Goal: Find specific page/section

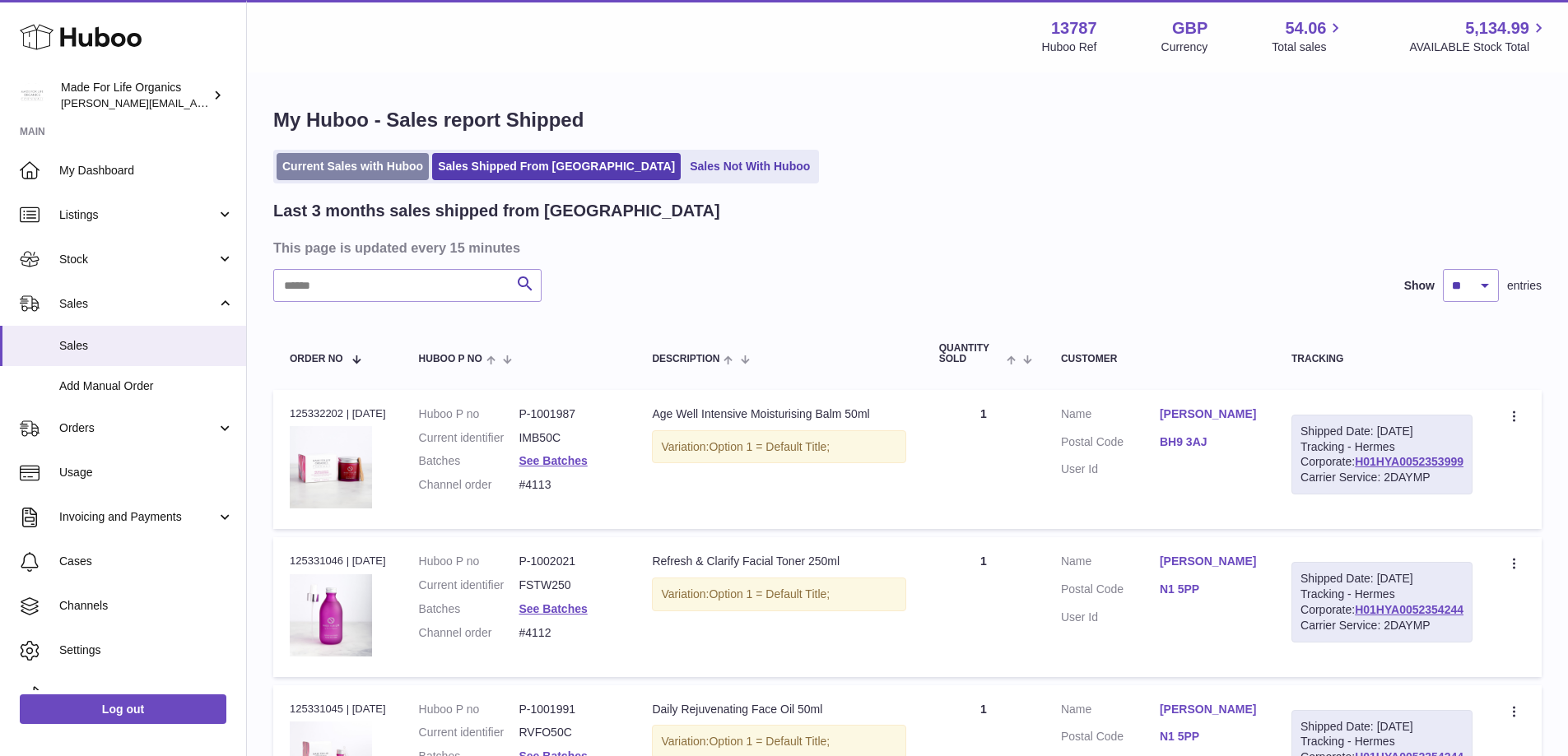
click at [395, 174] on link "Current Sales with Huboo" at bounding box center [353, 167] width 152 height 27
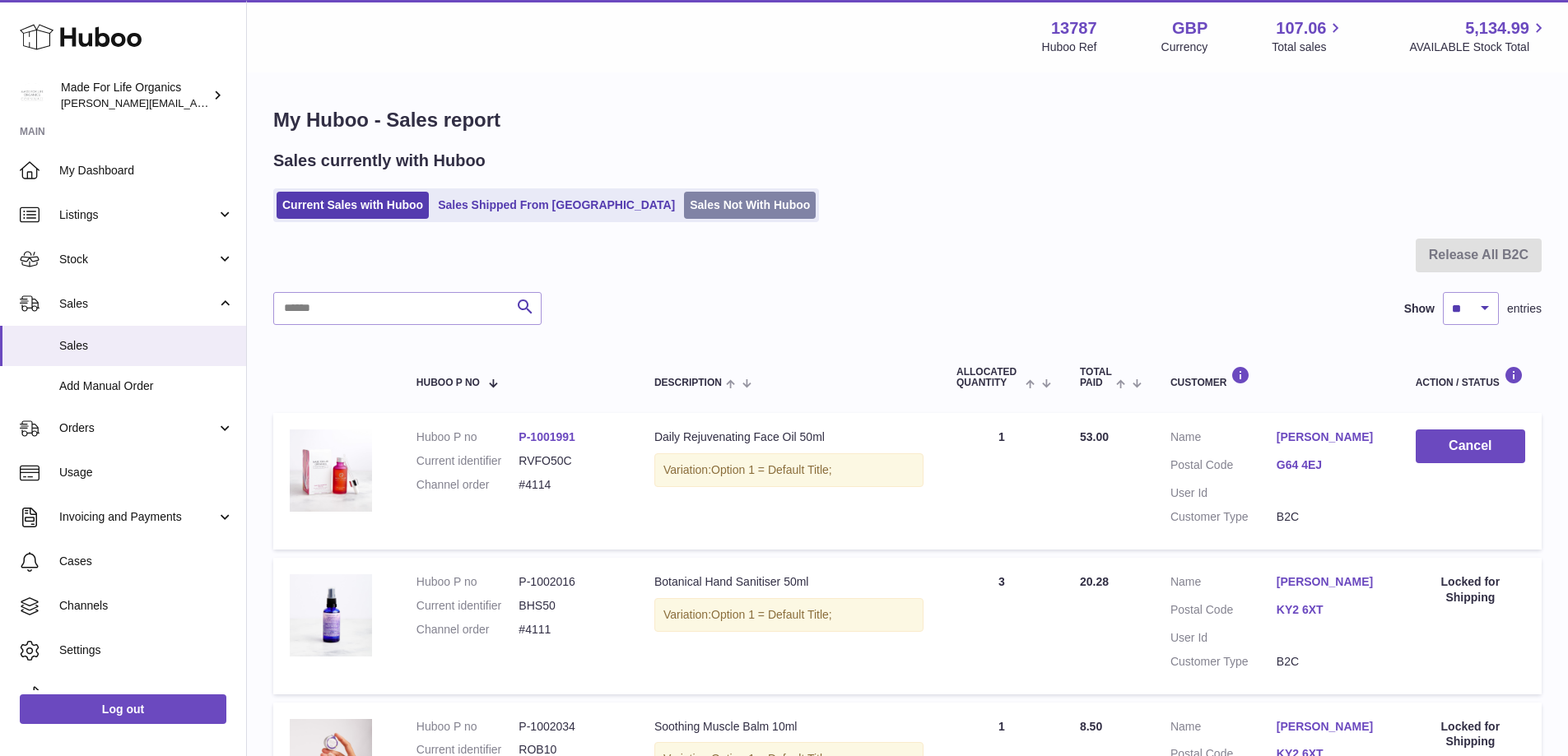
click at [685, 198] on link "Sales Not With Huboo" at bounding box center [750, 205] width 132 height 27
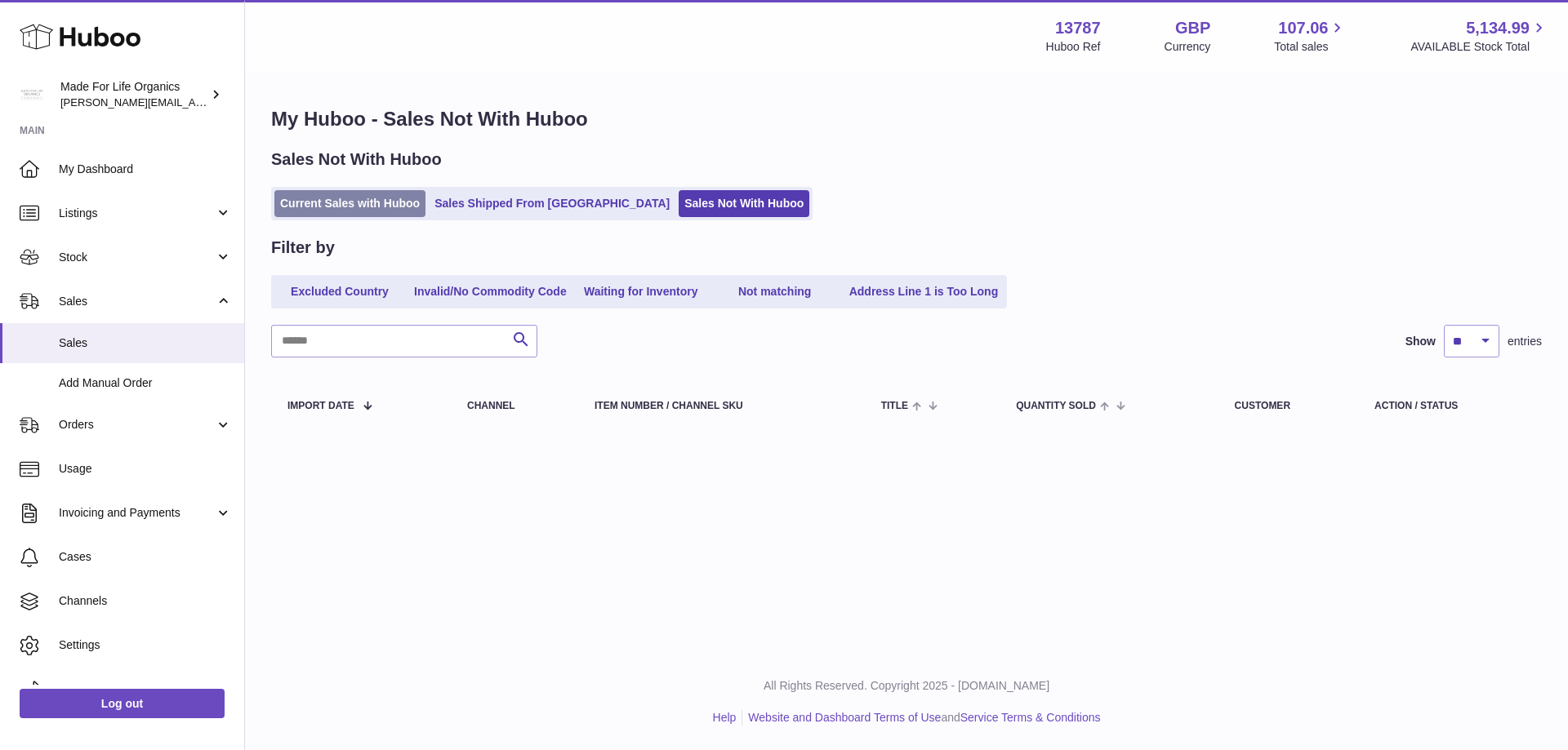
click at [313, 197] on link "Current Sales with Huboo" at bounding box center [350, 203] width 151 height 27
